Goal: Task Accomplishment & Management: Complete application form

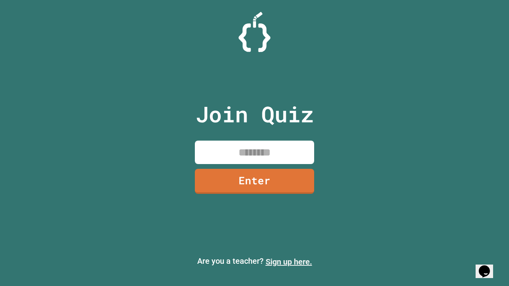
click at [289, 262] on link "Sign up here." at bounding box center [289, 262] width 47 height 10
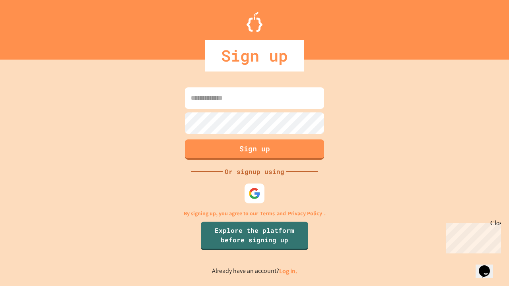
click at [289, 271] on link "Log in." at bounding box center [288, 271] width 18 height 8
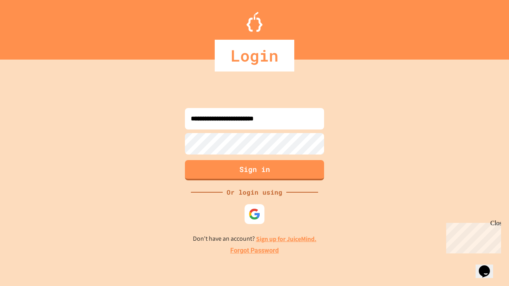
type input "**********"
